Goal: Communication & Community: Answer question/provide support

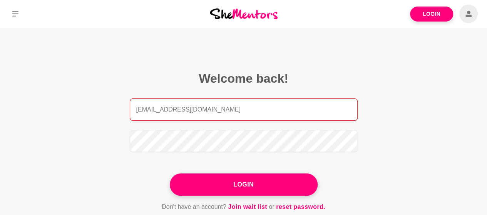
drag, startPoint x: 223, startPoint y: 108, endPoint x: 107, endPoint y: 110, distance: 115.5
click at [107, 110] on section "Welcome back! [EMAIL_ADDRESS][DOMAIN_NAME] Login Don't have an account? Join wa…" at bounding box center [244, 142] width 296 height 228
type input "[EMAIL_ADDRESS][DOMAIN_NAME]"
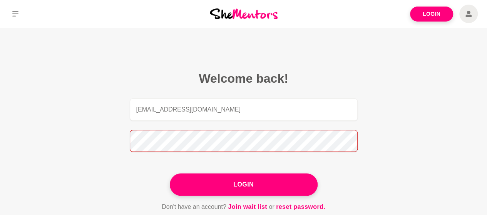
click at [105, 131] on section "Welcome back! [EMAIL_ADDRESS][DOMAIN_NAME] Login Don't have an account? Join wa…" at bounding box center [244, 142] width 296 height 228
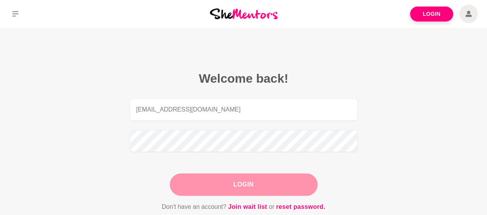
click at [256, 185] on button "Login" at bounding box center [244, 185] width 148 height 22
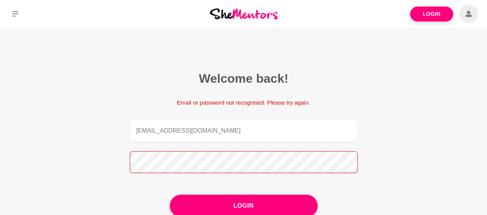
click at [106, 158] on section "Welcome back! Email or password not recognised. Please try again. [EMAIL_ADDRES…" at bounding box center [244, 152] width 296 height 249
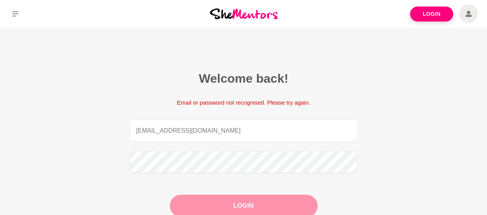
click at [206, 202] on button "Login" at bounding box center [244, 206] width 148 height 22
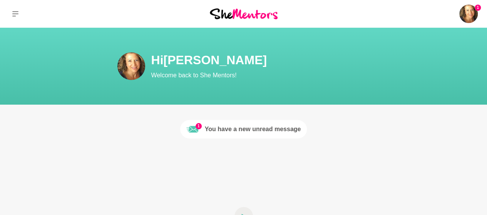
click at [249, 126] on div "You have a new unread message" at bounding box center [253, 129] width 96 height 9
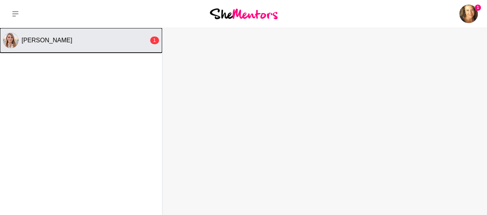
click at [76, 42] on div "[PERSON_NAME]" at bounding box center [85, 41] width 127 height 8
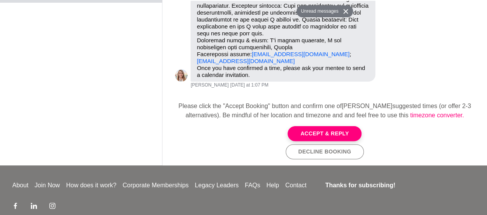
scroll to position [39, 0]
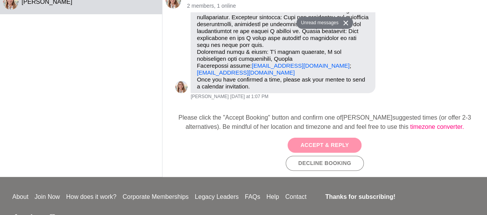
click at [317, 148] on button "Accept & Reply" at bounding box center [325, 145] width 74 height 15
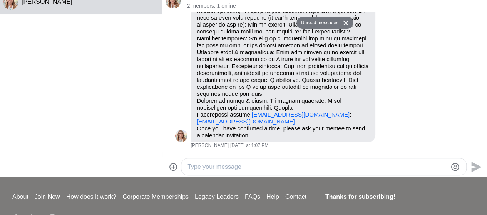
scroll to position [140, 0]
click at [243, 161] on div at bounding box center [323, 167] width 285 height 17
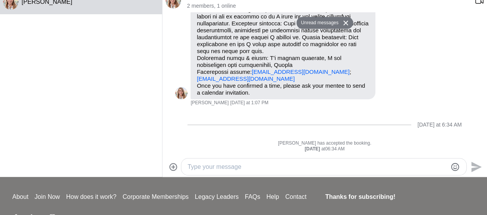
click at [235, 162] on textarea "Type your message" at bounding box center [317, 166] width 259 height 9
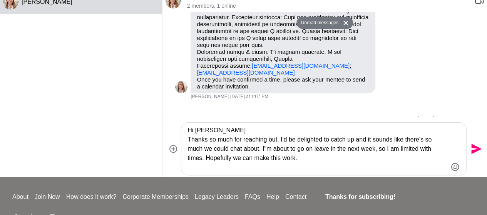
click at [266, 150] on textarea "Hi [PERSON_NAME] Thanks so much for reaching out. I'd be delighted to catch up …" at bounding box center [317, 149] width 259 height 46
click at [319, 158] on textarea "Hi [PERSON_NAME] Thanks so much for reaching out. I'd be delighted to catch up …" at bounding box center [317, 149] width 259 height 46
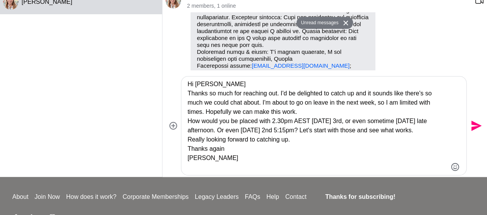
type textarea "Hi [PERSON_NAME] Thanks so much for reaching out. I'd be delighted to catch up …"
click at [473, 128] on icon "Send" at bounding box center [476, 126] width 10 height 10
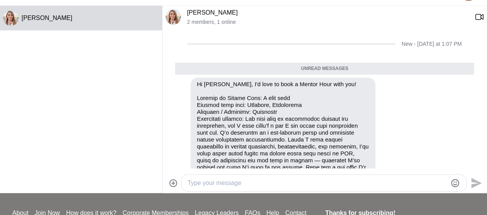
scroll to position [0, 0]
